Goal: Information Seeking & Learning: Learn about a topic

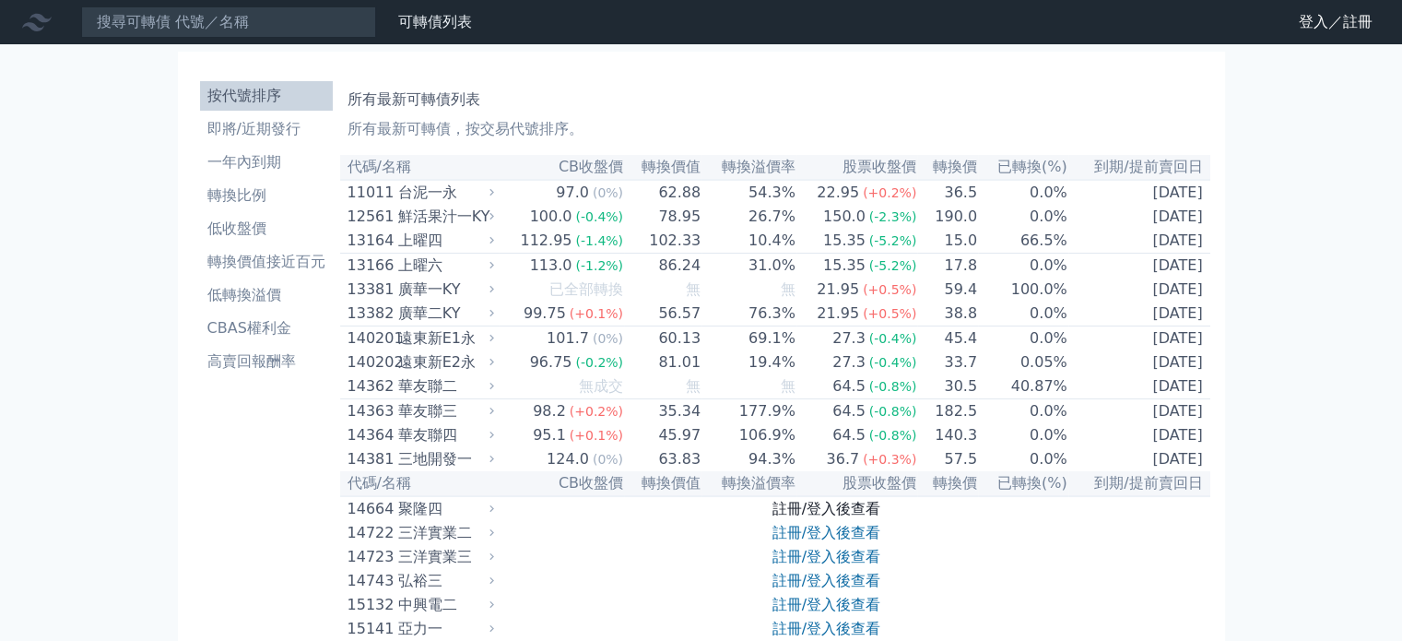
click at [843, 517] on link "註冊/登入後查看" at bounding box center [826, 509] width 108 height 18
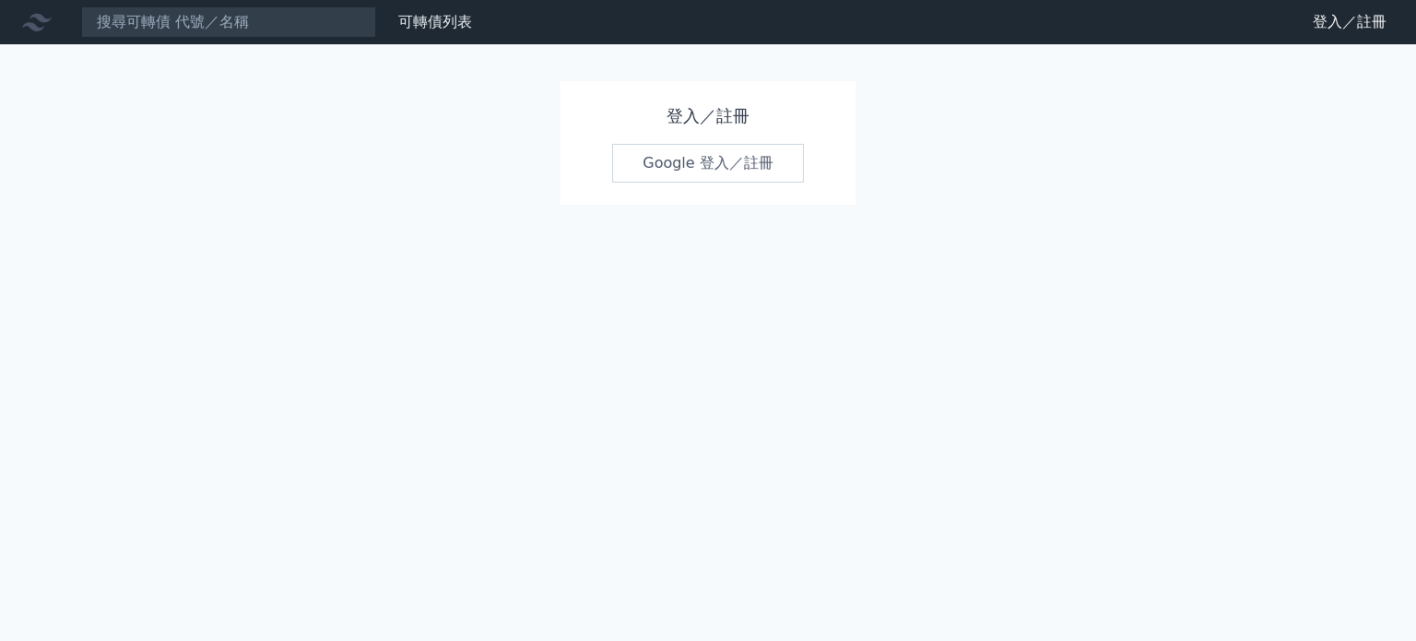
click at [758, 169] on link "Google 登入／註冊" at bounding box center [708, 163] width 192 height 39
click at [765, 166] on link "Google 登入／註冊" at bounding box center [708, 163] width 192 height 39
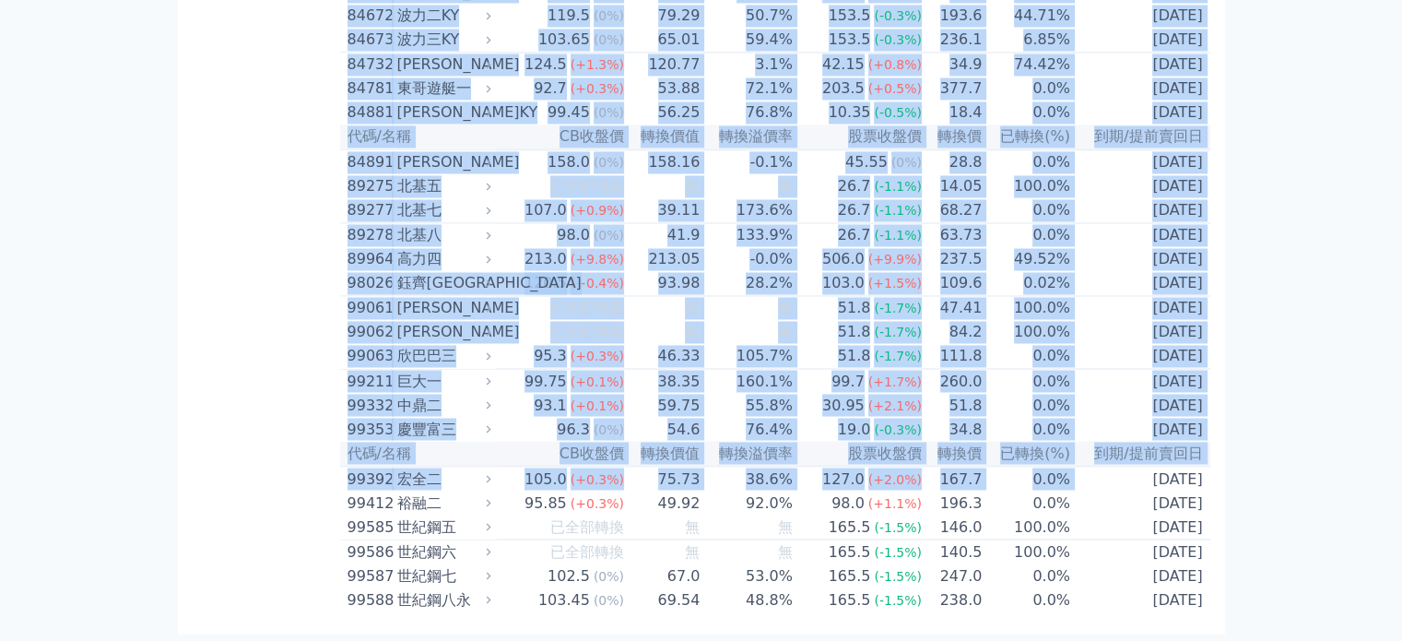
scroll to position [10920, 0]
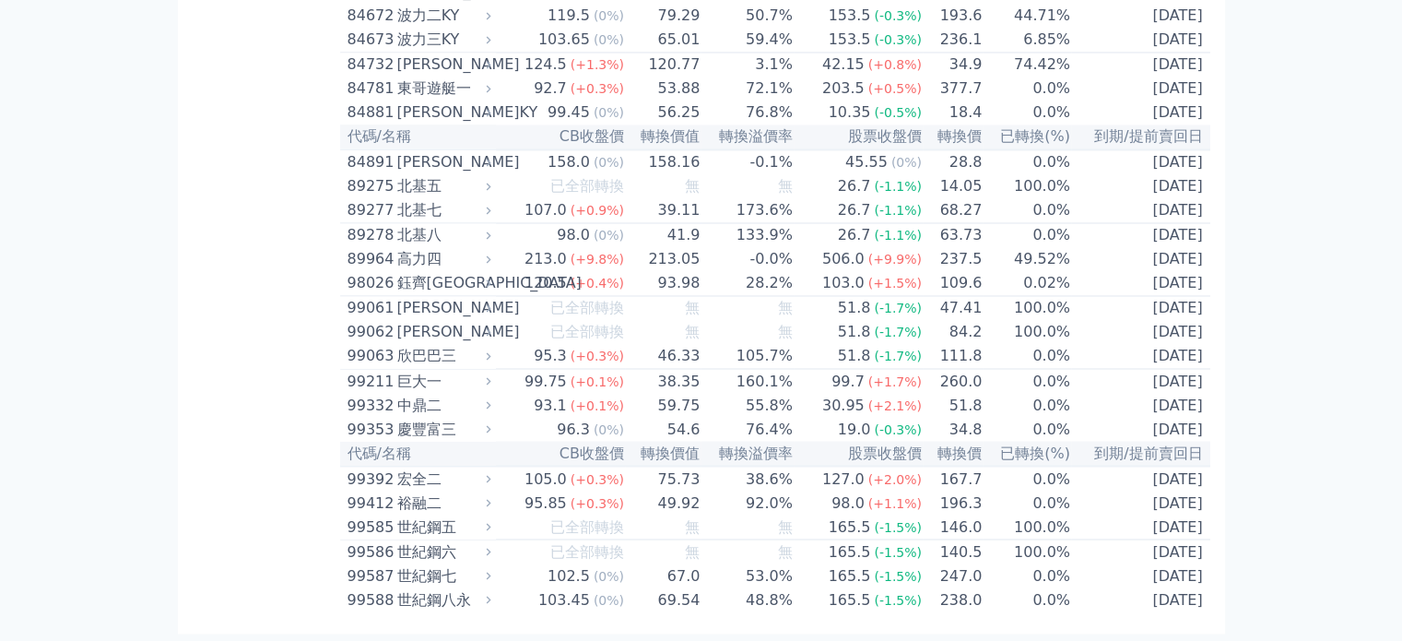
drag, startPoint x: 347, startPoint y: 166, endPoint x: 1250, endPoint y: 604, distance: 1003.9
copy table
